Goal: Information Seeking & Learning: Learn about a topic

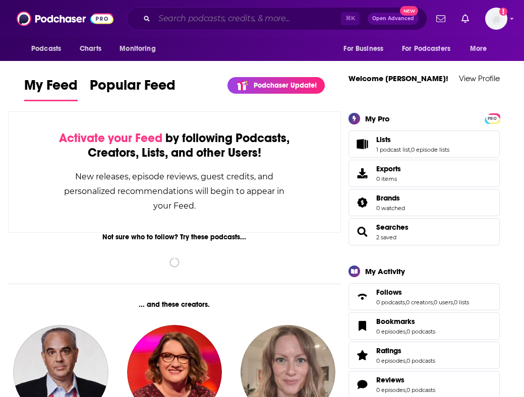
click at [257, 18] on input "Search podcasts, credits, & more..." at bounding box center [247, 19] width 186 height 16
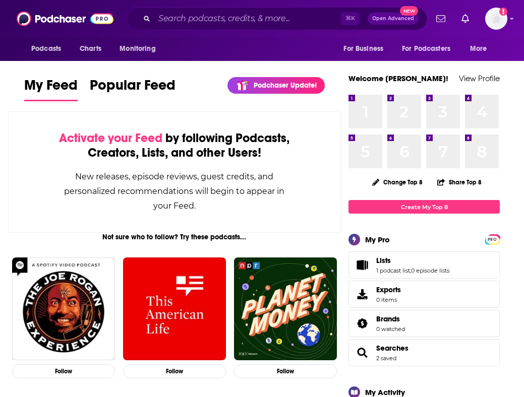
click at [64, 43] on button "Podcasts" at bounding box center [49, 48] width 50 height 19
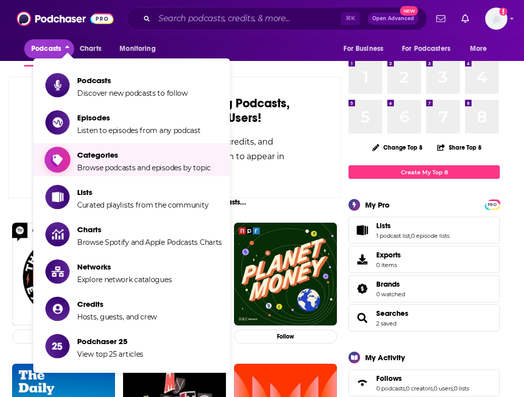
scroll to position [39, 0]
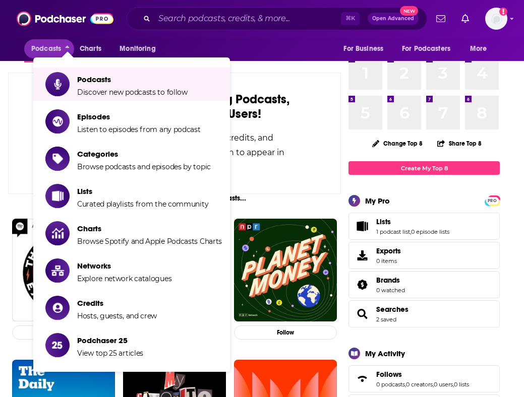
click at [169, 32] on div "Podcasts Charts Monitoring ⌘ K Open Advanced New For Business For Podcasters Mo…" at bounding box center [262, 18] width 524 height 37
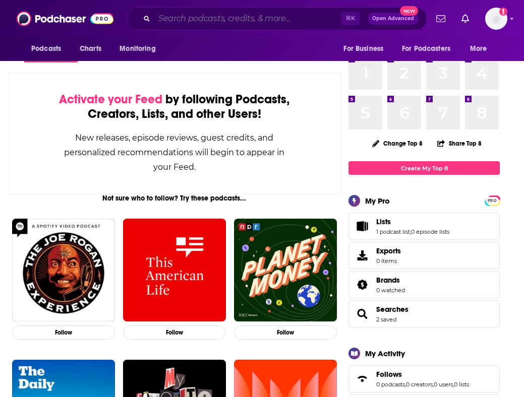
click at [169, 26] on input "Search podcasts, credits, & more..." at bounding box center [247, 19] width 186 height 16
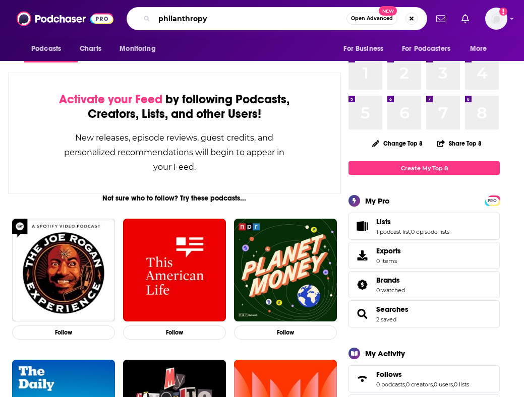
type input "philanthropy"
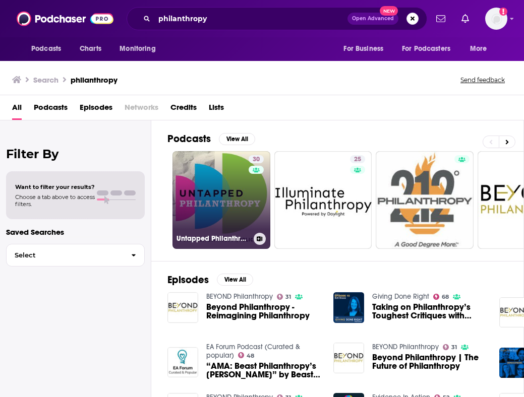
click at [210, 198] on link "30 Untapped Philanthropy" at bounding box center [221, 200] width 98 height 98
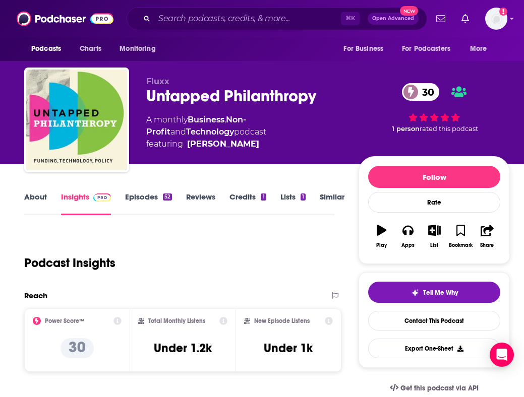
click at [156, 205] on link "Episodes 52" at bounding box center [148, 203] width 47 height 23
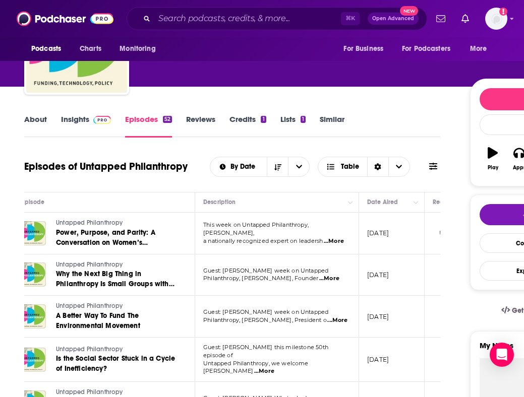
scroll to position [0, 26]
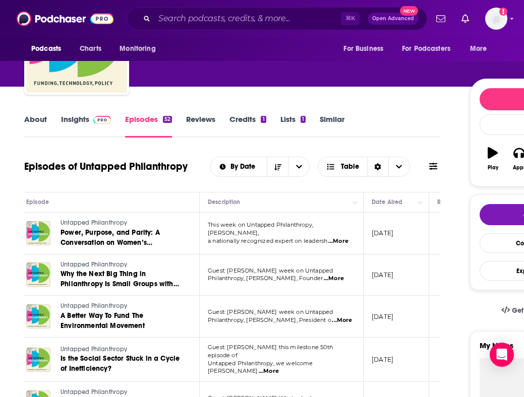
click at [335, 237] on span "...More" at bounding box center [338, 241] width 20 height 8
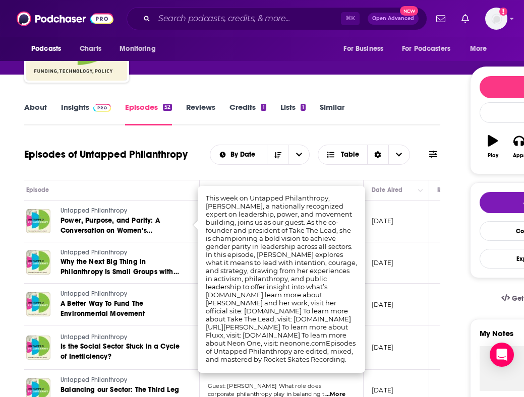
scroll to position [93, 0]
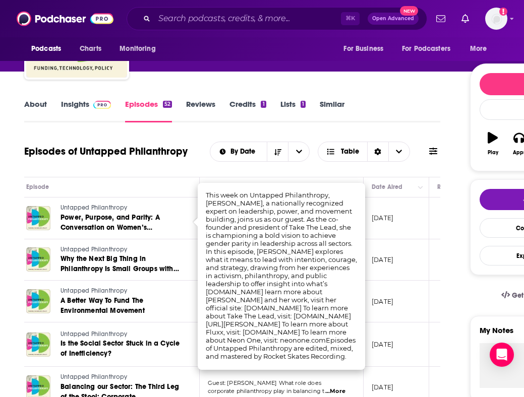
click at [392, 273] on td "[DATE]" at bounding box center [396, 260] width 66 height 42
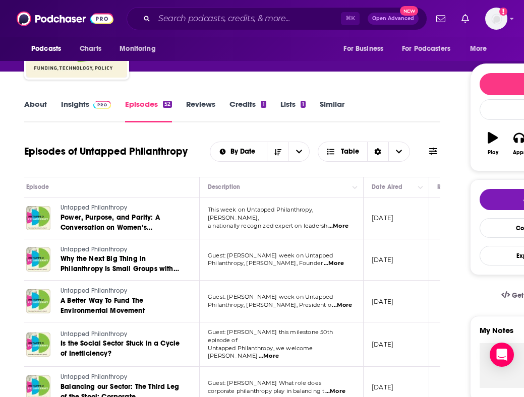
click at [338, 309] on span "...More" at bounding box center [342, 305] width 20 height 8
drag, startPoint x: 332, startPoint y: 247, endPoint x: 332, endPoint y: 240, distance: 7.1
click at [333, 299] on span "Guest: [PERSON_NAME] week on Untapped" at bounding box center [270, 296] width 125 height 7
click at [339, 302] on span "...More" at bounding box center [342, 305] width 20 height 8
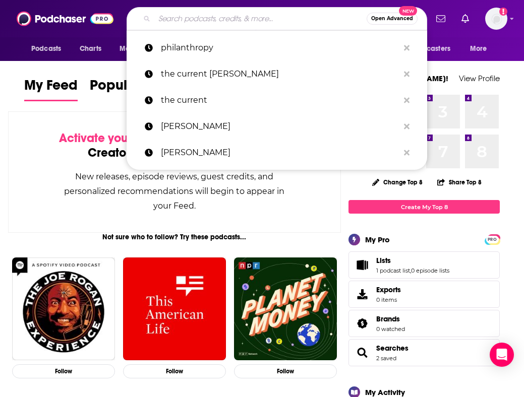
click at [257, 21] on input "Search podcasts, credits, & more..." at bounding box center [260, 19] width 212 height 16
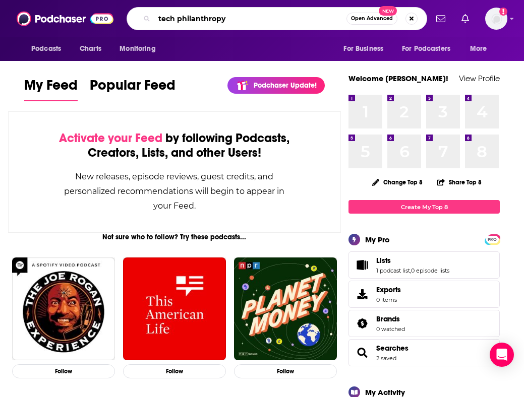
type input "tech philanthropy"
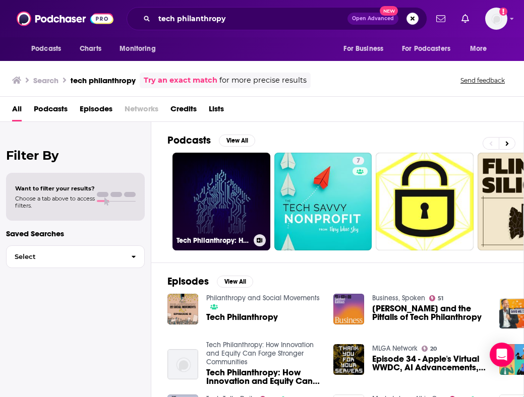
click at [245, 197] on link "Tech Philanthropy: How Innovation and Equity Can Forge Stronger Communities" at bounding box center [221, 202] width 98 height 98
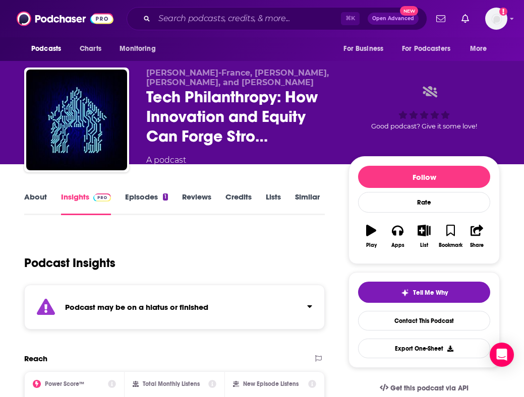
click at [141, 193] on link "Episodes 1" at bounding box center [146, 203] width 43 height 23
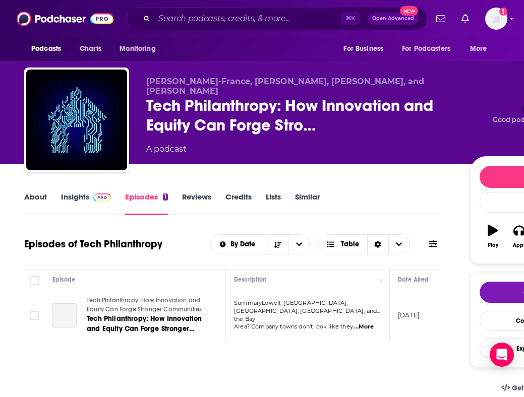
scroll to position [63, 0]
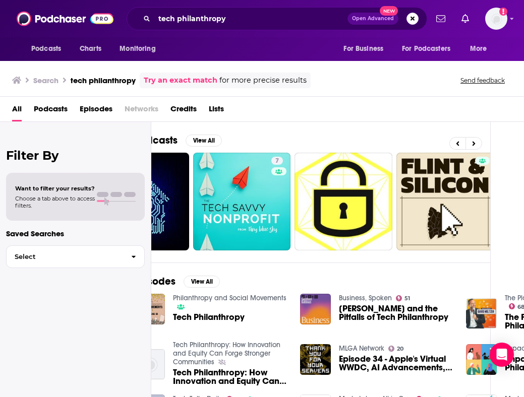
scroll to position [0, 34]
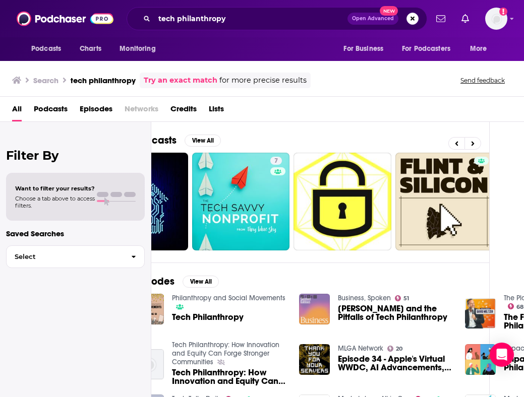
click at [317, 315] on img "MacKenzie Bezos and the Pitfalls of Tech Philanthropy" at bounding box center [314, 309] width 31 height 31
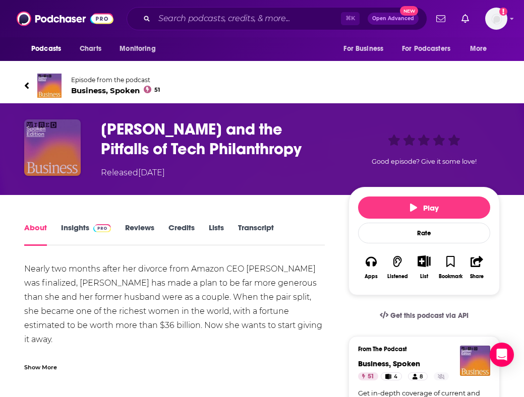
click at [63, 152] on img "MacKenzie Bezos and the Pitfalls of Tech Philanthropy" at bounding box center [52, 147] width 56 height 56
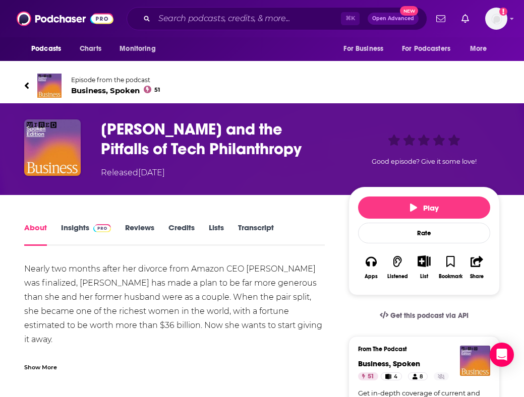
click at [53, 80] on img at bounding box center [49, 86] width 24 height 24
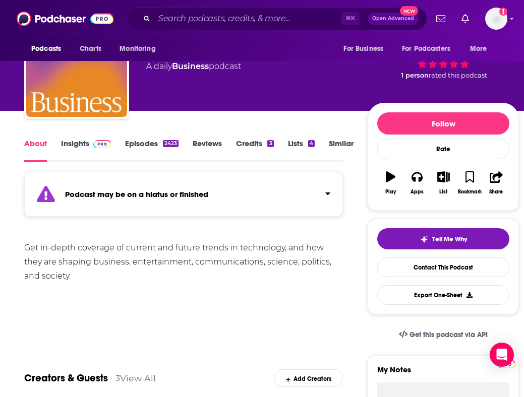
scroll to position [55, 0]
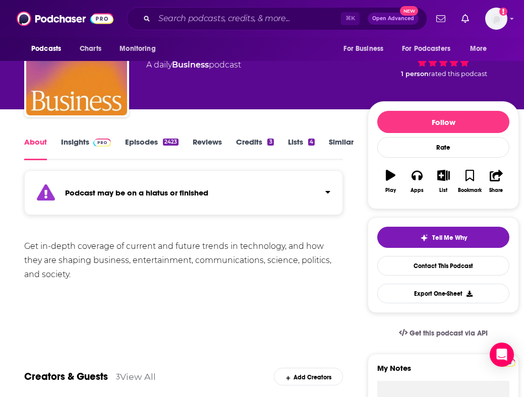
click at [139, 146] on link "Episodes 2423" at bounding box center [151, 148] width 53 height 23
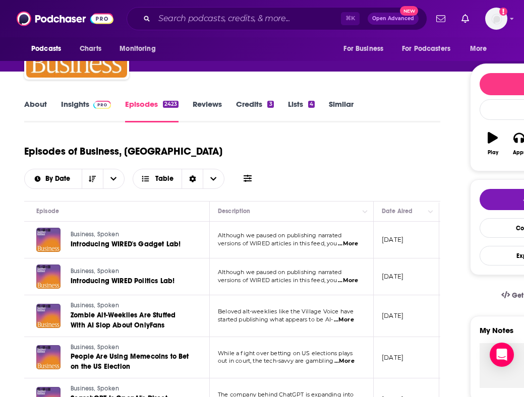
scroll to position [0, 44]
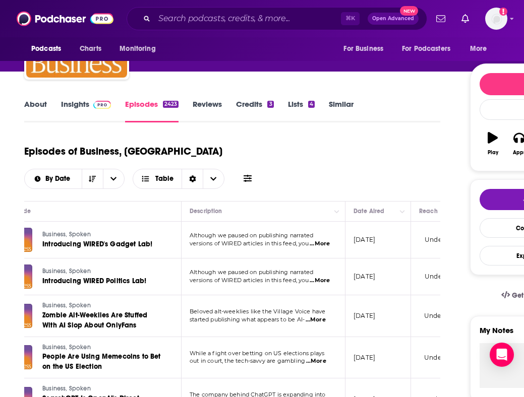
click at [319, 240] on span "...More" at bounding box center [319, 244] width 20 height 8
drag, startPoint x: 277, startPoint y: 198, endPoint x: 277, endPoint y: 210, distance: 12.1
click at [322, 240] on span "...More" at bounding box center [319, 244] width 20 height 8
drag, startPoint x: 295, startPoint y: 205, endPoint x: 296, endPoint y: 221, distance: 15.6
click at [316, 240] on span "...More" at bounding box center [319, 244] width 20 height 8
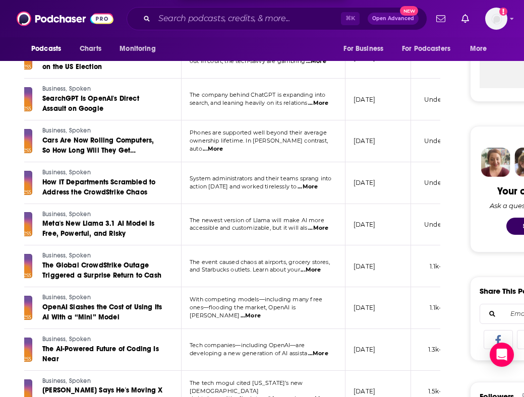
scroll to position [0, 0]
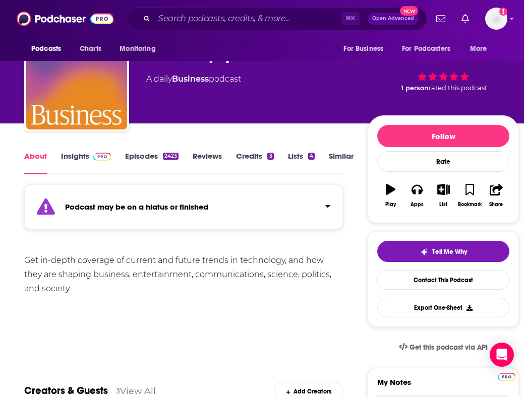
scroll to position [41, 0]
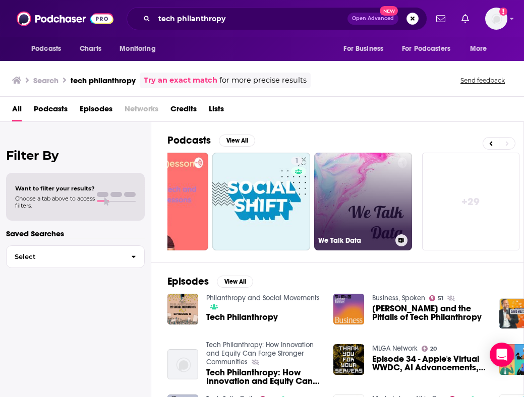
scroll to position [0, 1]
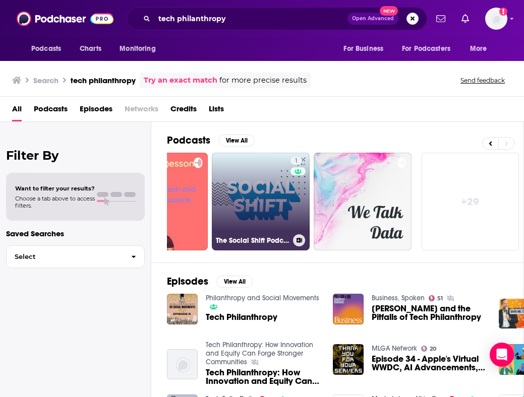
click at [289, 205] on link "1 The Social Shift Podcast" at bounding box center [261, 202] width 98 height 98
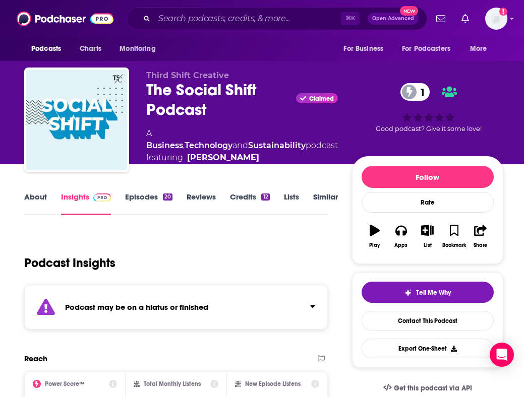
click at [162, 201] on link "Episodes 20" at bounding box center [148, 203] width 47 height 23
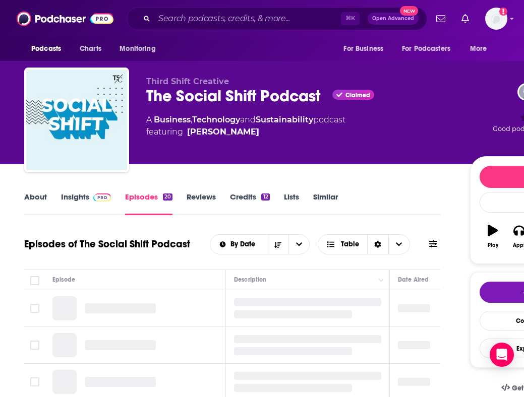
scroll to position [69, 0]
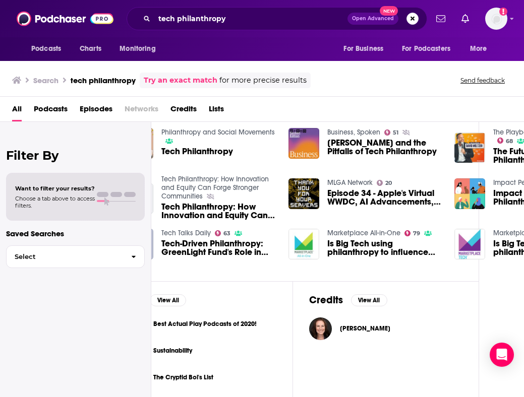
scroll to position [166, 129]
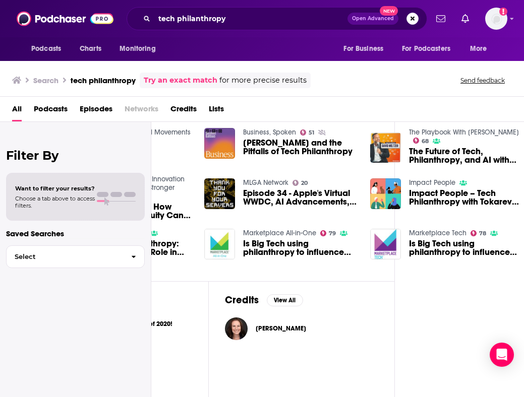
click at [253, 253] on span "Is Big Tech using philanthropy to influence universities?" at bounding box center [300, 247] width 115 height 17
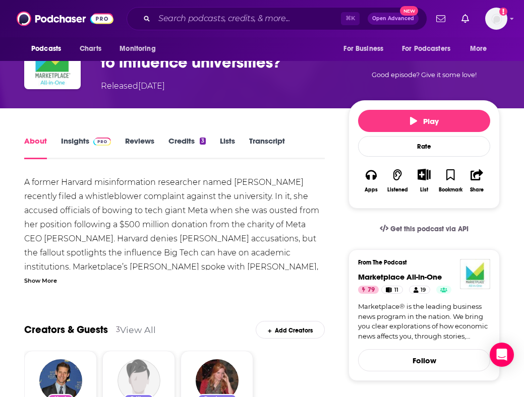
scroll to position [89, 0]
